Goal: Obtain resource: Download file/media

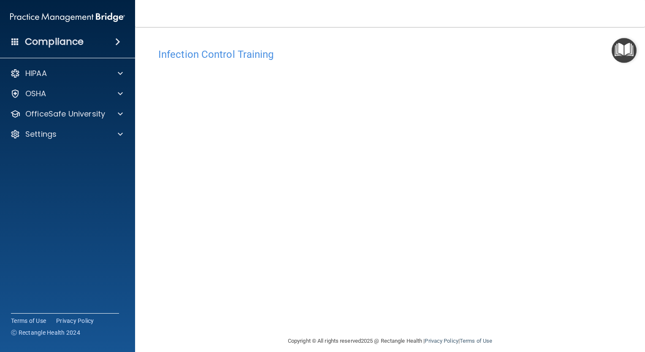
click at [161, 14] on nav "Toggle navigation [PERSON_NAME] [PERSON_NAME][EMAIL_ADDRESS][PERSON_NAME][DOMAI…" at bounding box center [390, 13] width 510 height 27
click at [157, 6] on nav "Toggle navigation [PERSON_NAME] [PERSON_NAME][EMAIL_ADDRESS][PERSON_NAME][DOMAI…" at bounding box center [390, 13] width 510 height 27
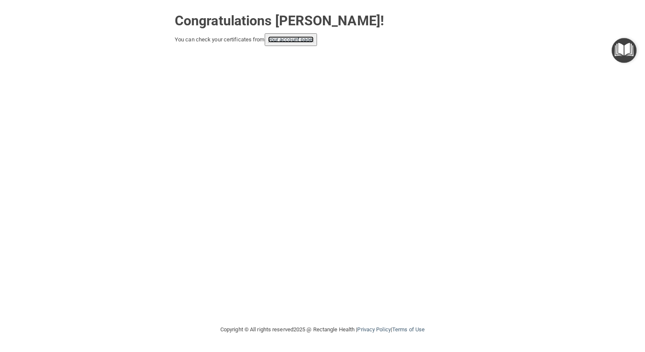
click at [314, 41] on link "your account page!" at bounding box center [291, 39] width 46 height 6
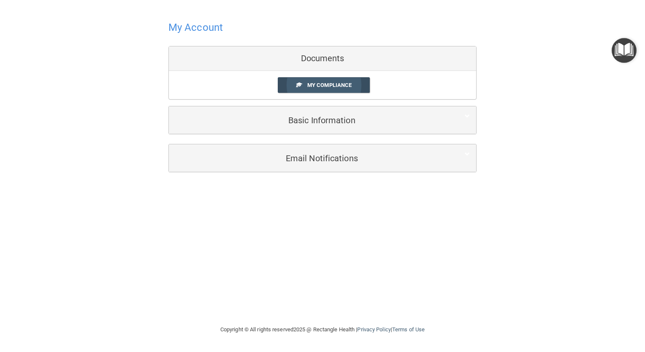
click at [317, 84] on span "My Compliance" at bounding box center [329, 85] width 44 height 6
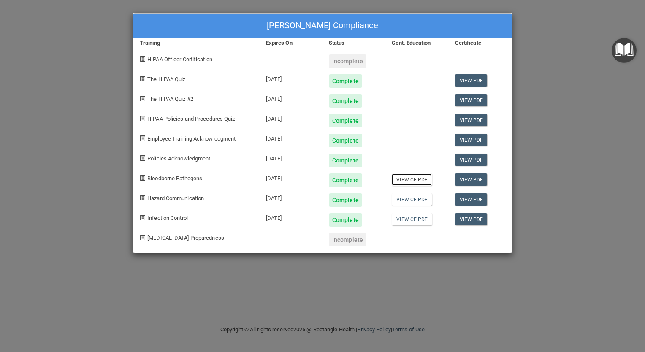
click at [412, 180] on link "View CE PDF" at bounding box center [412, 179] width 40 height 12
click at [474, 82] on link "View PDF" at bounding box center [471, 80] width 32 height 12
click at [479, 99] on link "View PDF" at bounding box center [471, 100] width 32 height 12
click at [474, 119] on link "View PDF" at bounding box center [471, 120] width 32 height 12
click at [464, 119] on link "View PDF" at bounding box center [471, 120] width 32 height 12
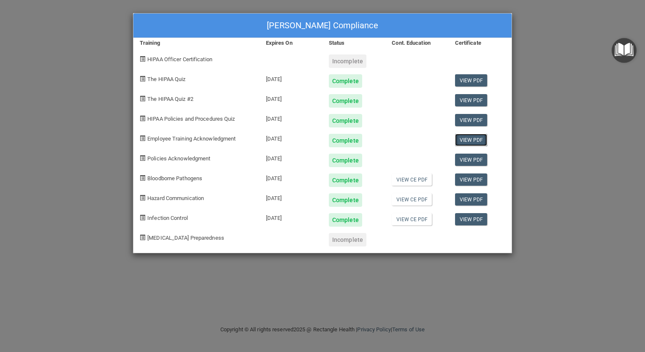
click at [470, 142] on link "View PDF" at bounding box center [471, 140] width 32 height 12
click at [474, 162] on link "View PDF" at bounding box center [471, 160] width 32 height 12
click at [478, 180] on link "View PDF" at bounding box center [471, 179] width 32 height 12
click at [473, 202] on link "View PDF" at bounding box center [471, 199] width 32 height 12
click at [471, 219] on link "View PDF" at bounding box center [471, 219] width 32 height 12
